Goal: Navigation & Orientation: Find specific page/section

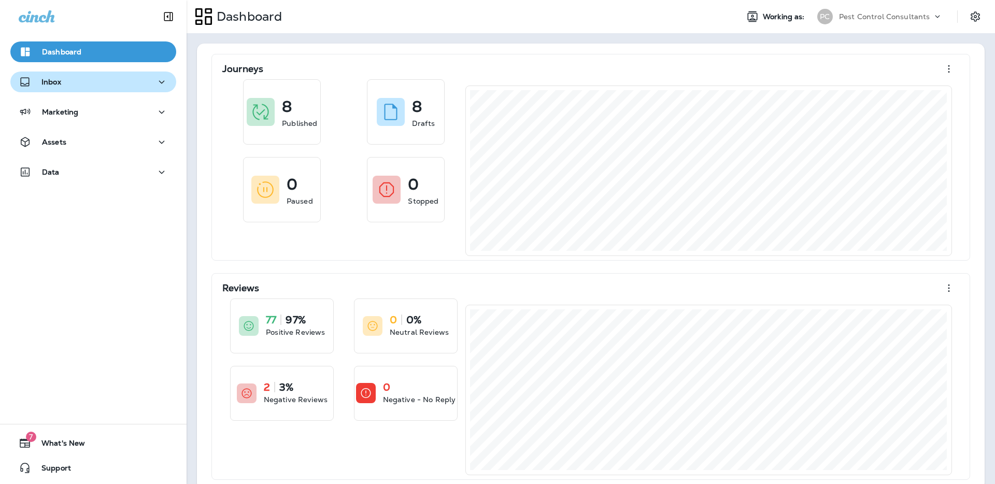
click at [148, 82] on div "Inbox" at bounding box center [93, 82] width 149 height 13
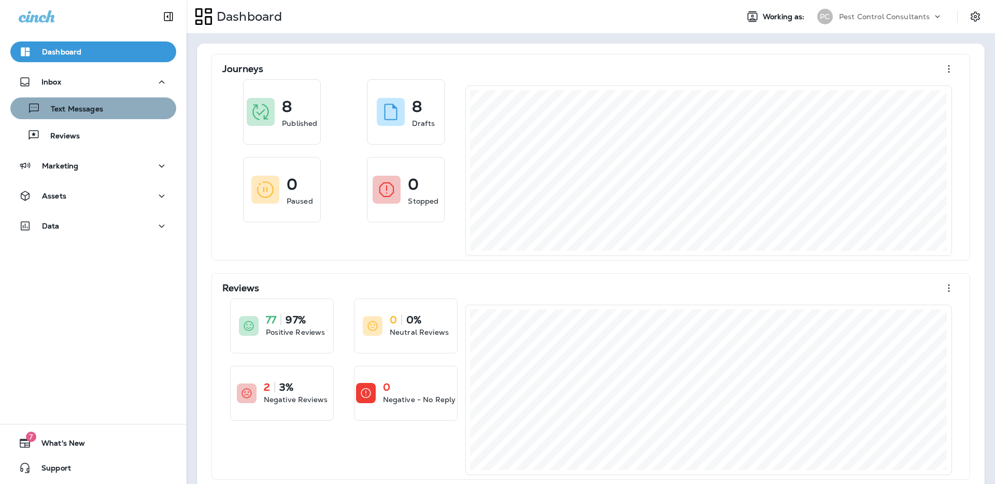
click at [118, 105] on div "Text Messages" at bounding box center [93, 109] width 157 height 16
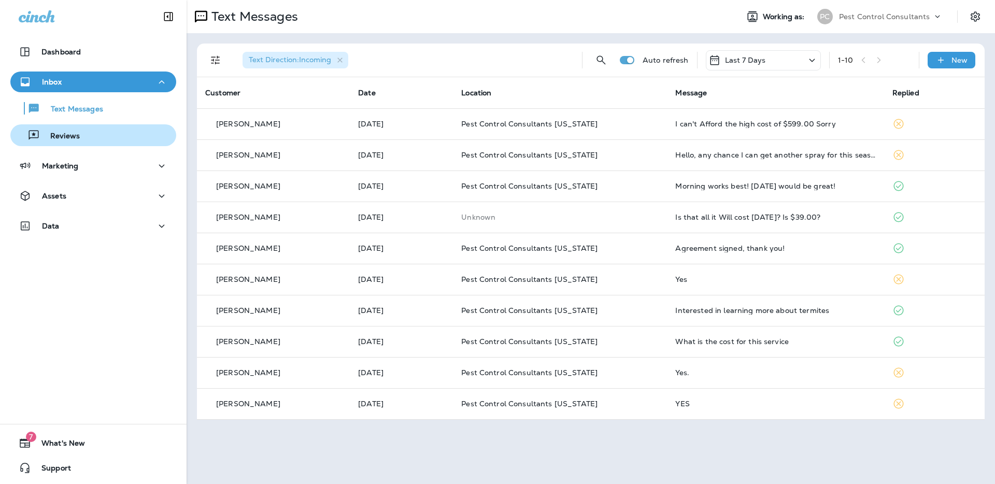
click at [125, 136] on div "Reviews" at bounding box center [93, 135] width 157 height 16
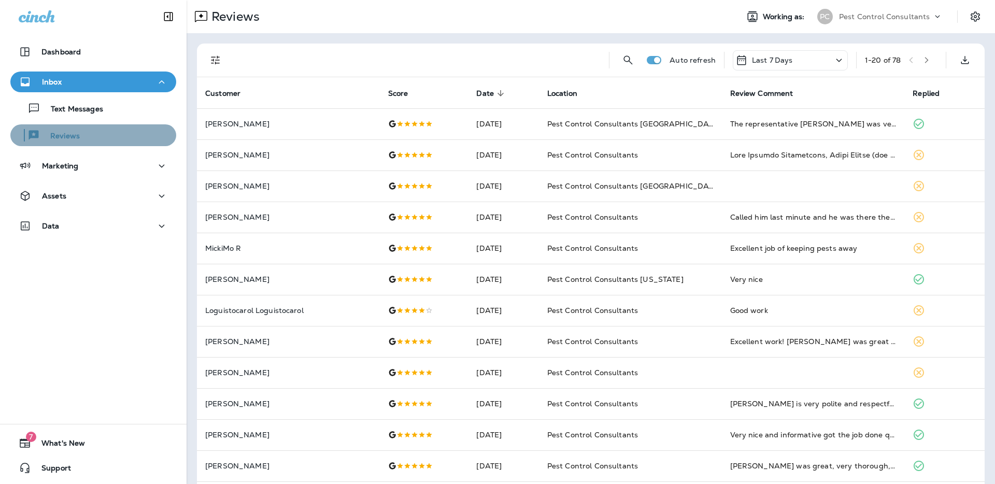
click at [111, 132] on div "Reviews" at bounding box center [93, 135] width 157 height 16
